Goal: Information Seeking & Learning: Find specific fact

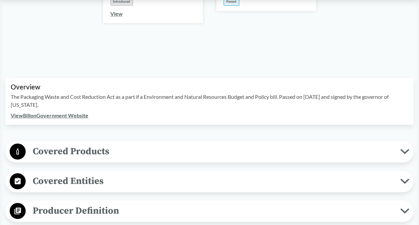
click at [72, 147] on span "Covered Products" at bounding box center [213, 151] width 374 height 15
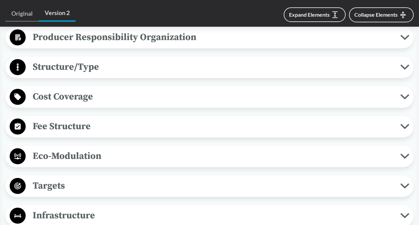
scroll to position [731, 0]
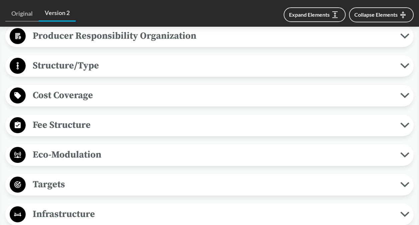
click at [94, 128] on span "Fee Structure" at bounding box center [213, 124] width 374 height 15
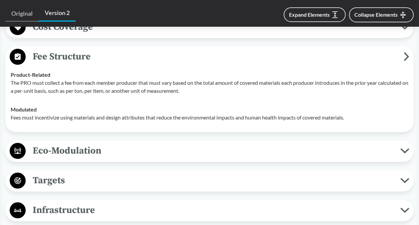
scroll to position [767, 0]
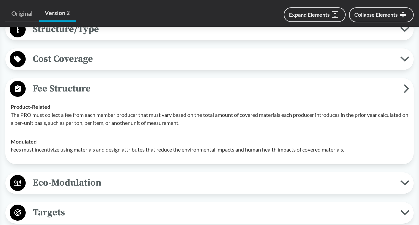
click at [127, 181] on span "Eco-Modulation" at bounding box center [213, 182] width 374 height 15
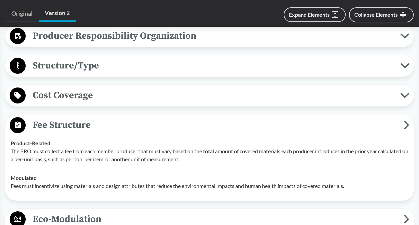
scroll to position [709, 0]
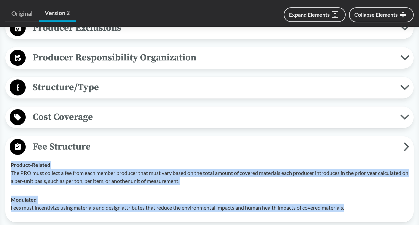
drag, startPoint x: 10, startPoint y: 162, endPoint x: 377, endPoint y: 212, distance: 370.9
click at [377, 212] on tbody "Product-Related The PRO must collect a fee from each member producer that must …" at bounding box center [209, 185] width 403 height 61
copy tbody "Product-Related The PRO must collect a fee from each member producer that must …"
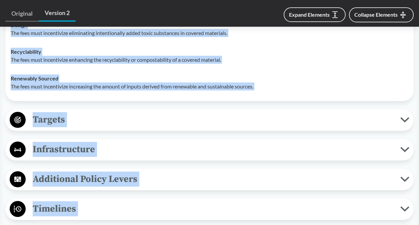
scroll to position [1052, 0]
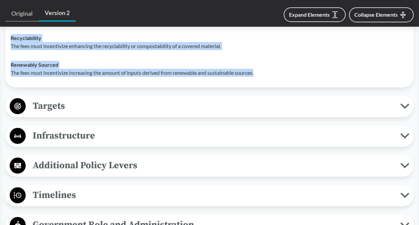
drag, startPoint x: 12, startPoint y: 64, endPoint x: 265, endPoint y: 74, distance: 252.7
copy tbody "Recycled Content The fees must incentivize increasing the proportion of post-co…"
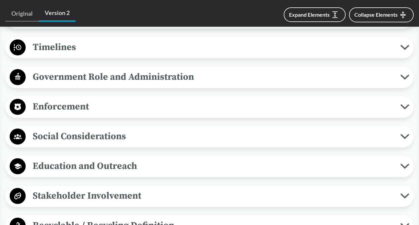
scroll to position [1230, 0]
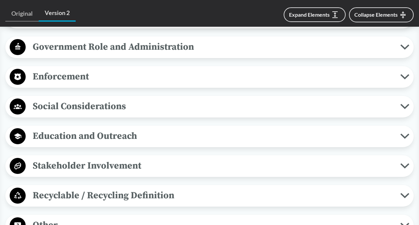
click at [90, 70] on span "Enforcement" at bounding box center [213, 76] width 374 height 15
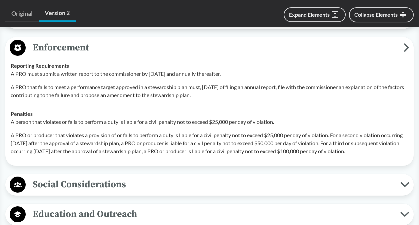
scroll to position [1258, 0]
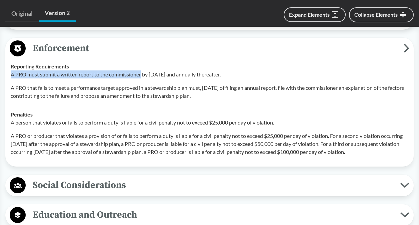
drag, startPoint x: 11, startPoint y: 73, endPoint x: 142, endPoint y: 69, distance: 130.6
click at [142, 70] on p "A PRO must submit a written report to the commissioner by [DATE] and annually t…" at bounding box center [209, 74] width 397 height 8
copy p "A PRO must submit a written report to the commissioner"
